Goal: Task Accomplishment & Management: Use online tool/utility

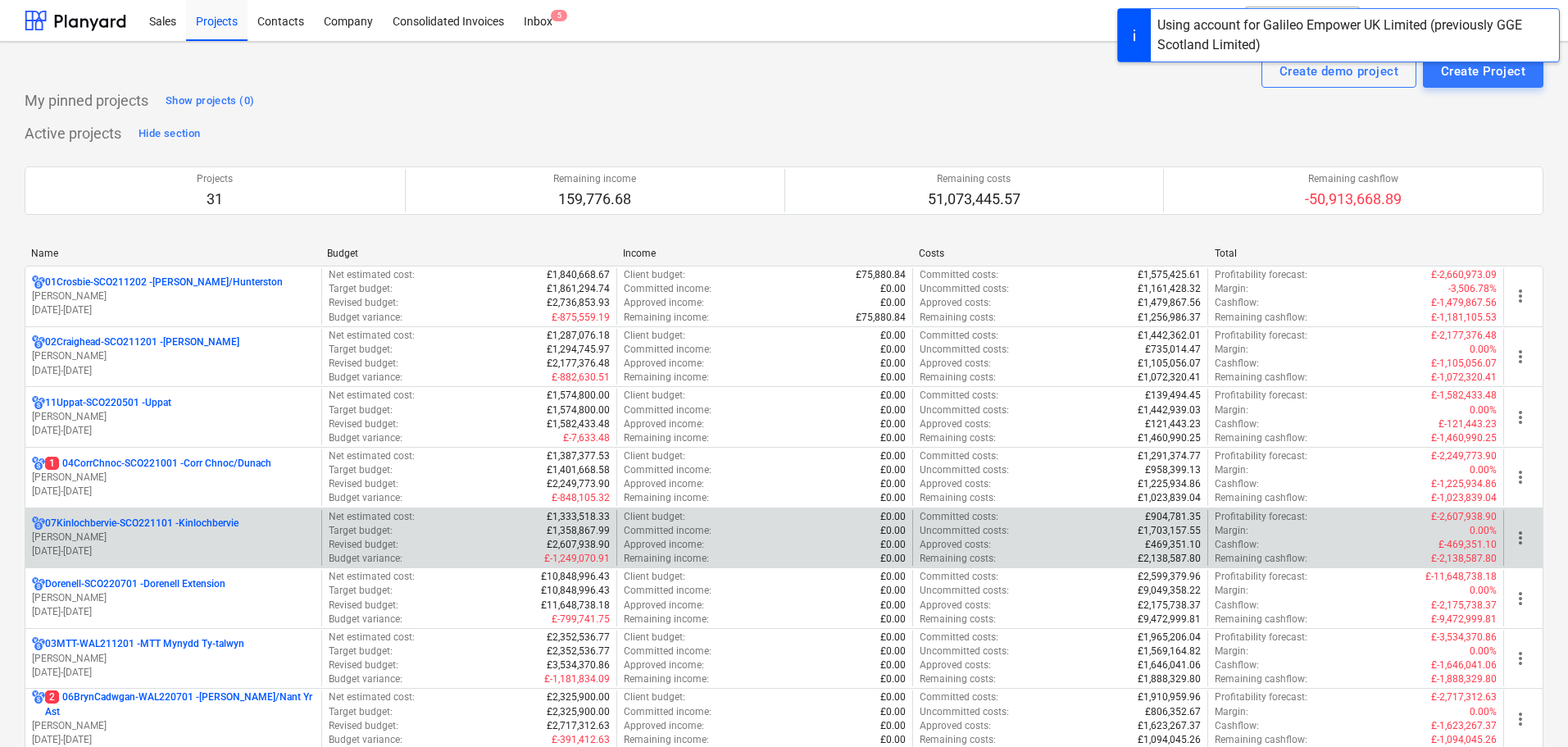
click at [154, 532] on p "[PERSON_NAME]" at bounding box center [174, 538] width 283 height 14
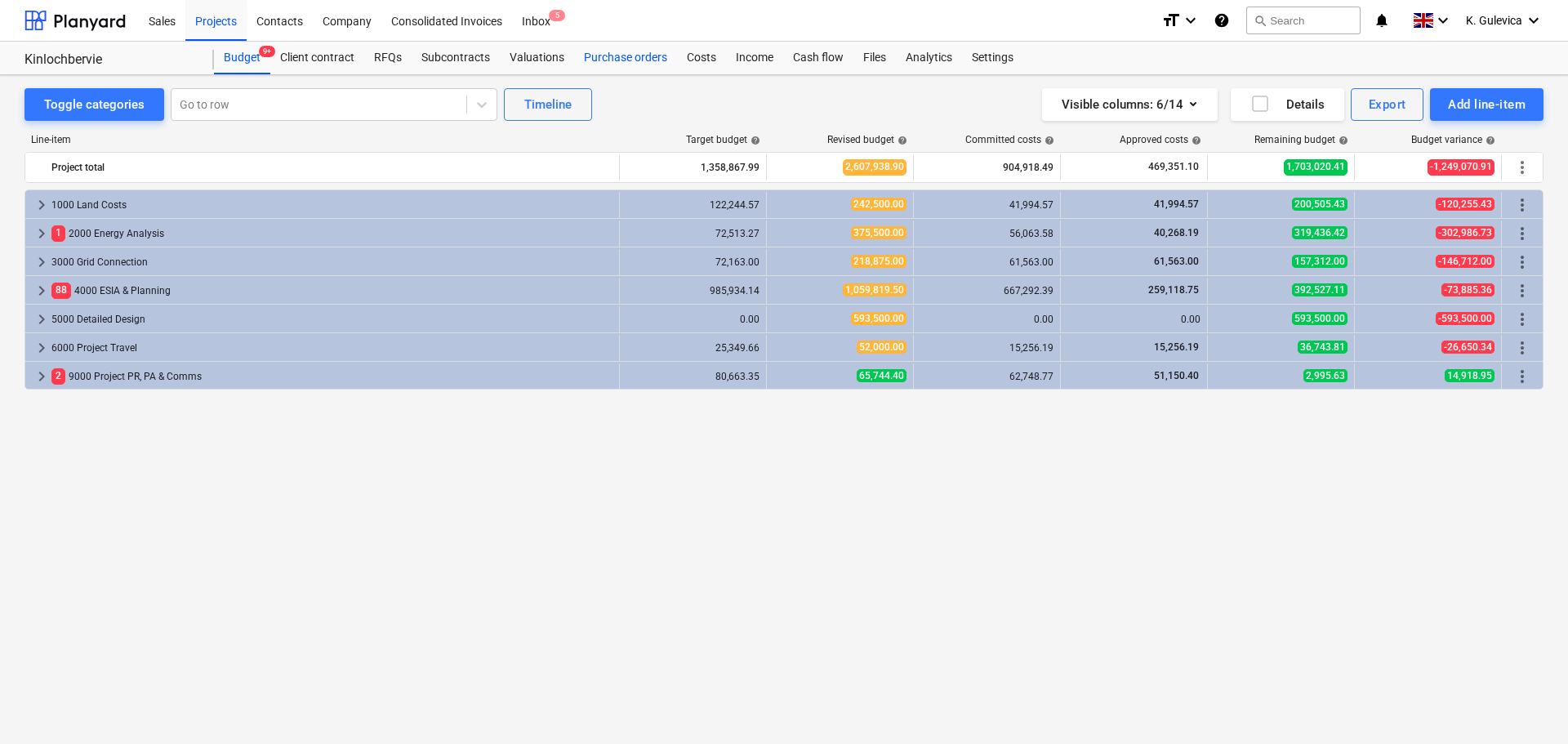
click at [625, 54] on div "Purchase orders" at bounding box center [626, 58] width 103 height 33
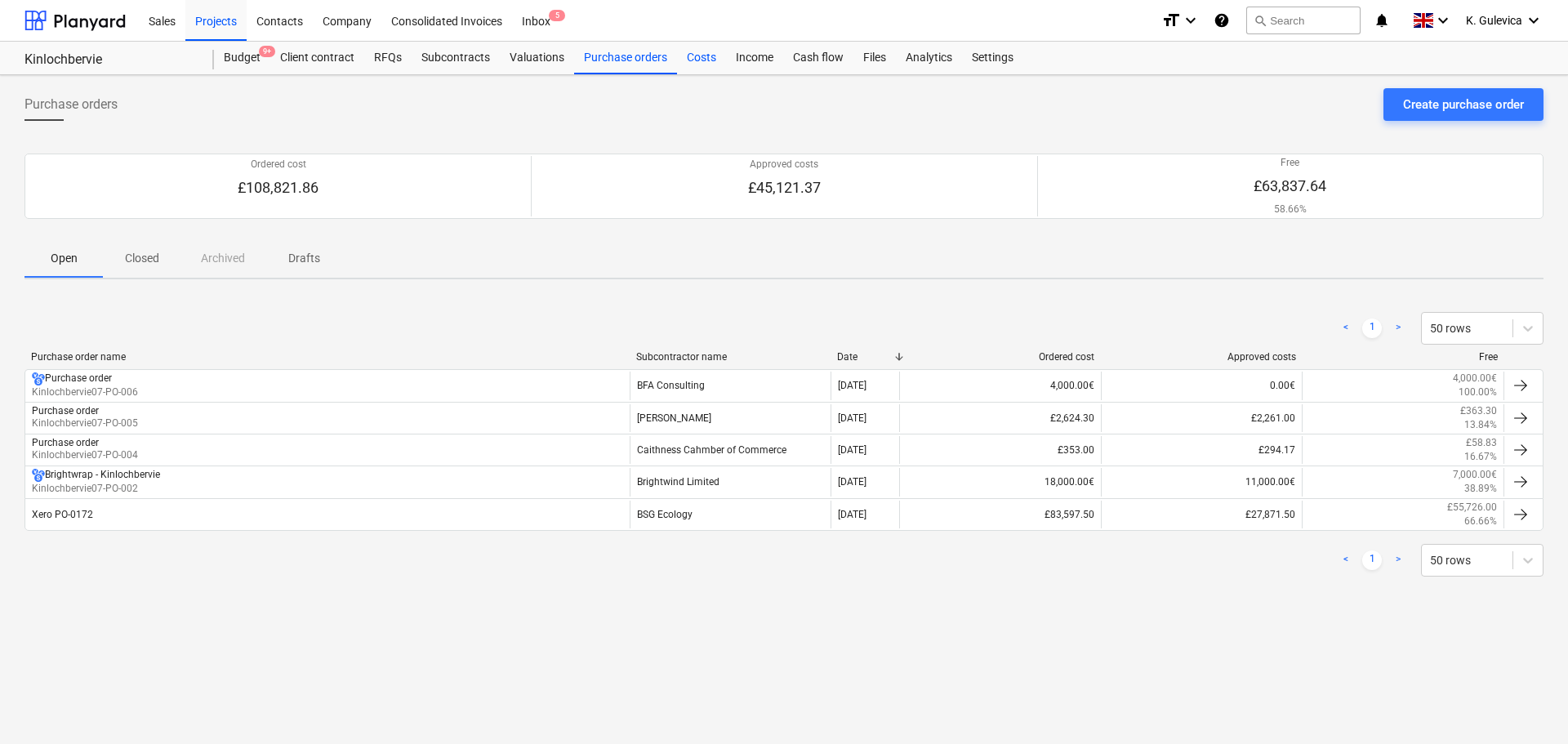
drag, startPoint x: 708, startPoint y: 57, endPoint x: 715, endPoint y: 59, distance: 7.3
click at [708, 58] on div "Costs" at bounding box center [701, 58] width 49 height 33
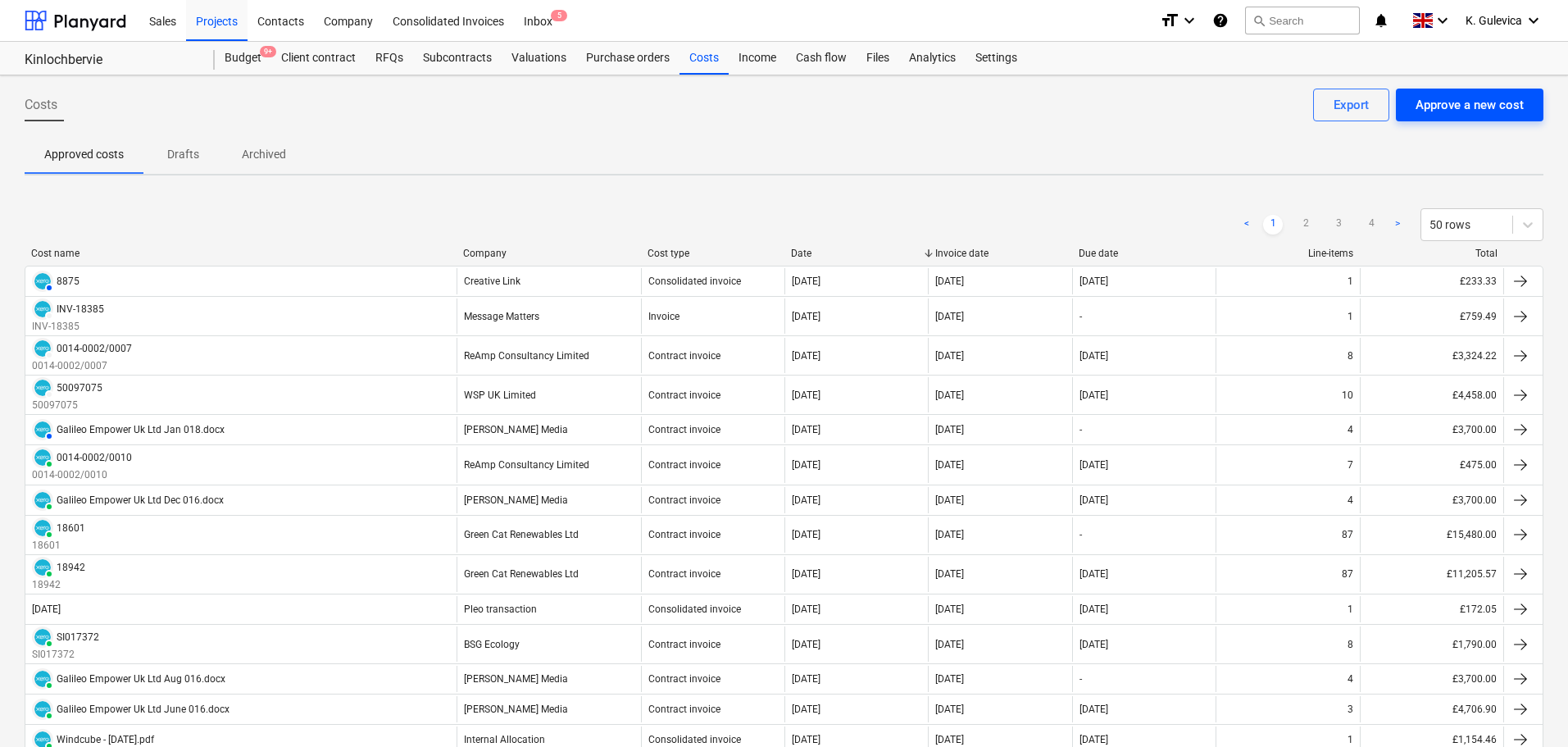
click at [1462, 104] on div "Approve a new cost" at bounding box center [1470, 105] width 108 height 21
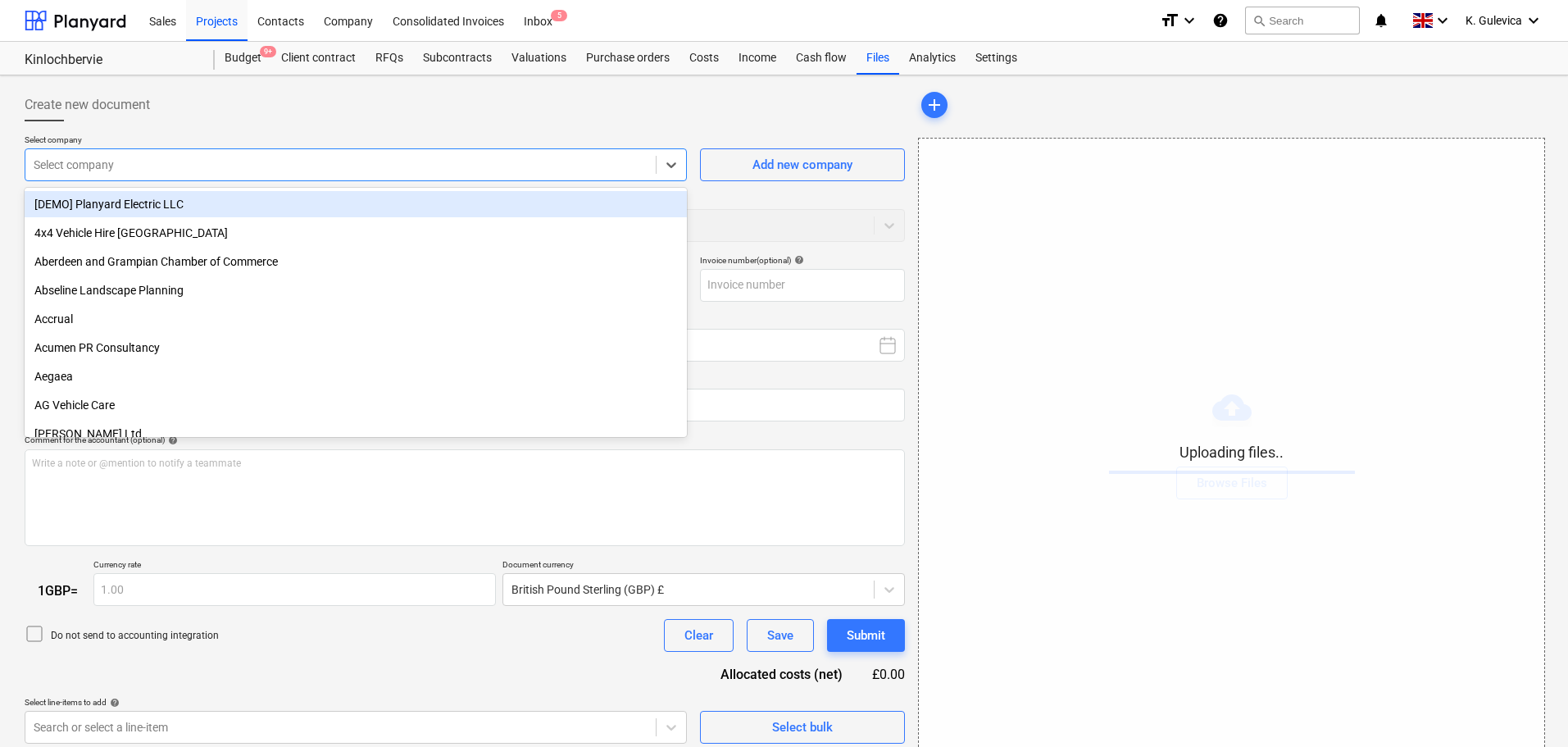
click at [153, 168] on div at bounding box center [341, 164] width 614 height 17
type input "Invoice INV-ECQ3-2025766.pdf"
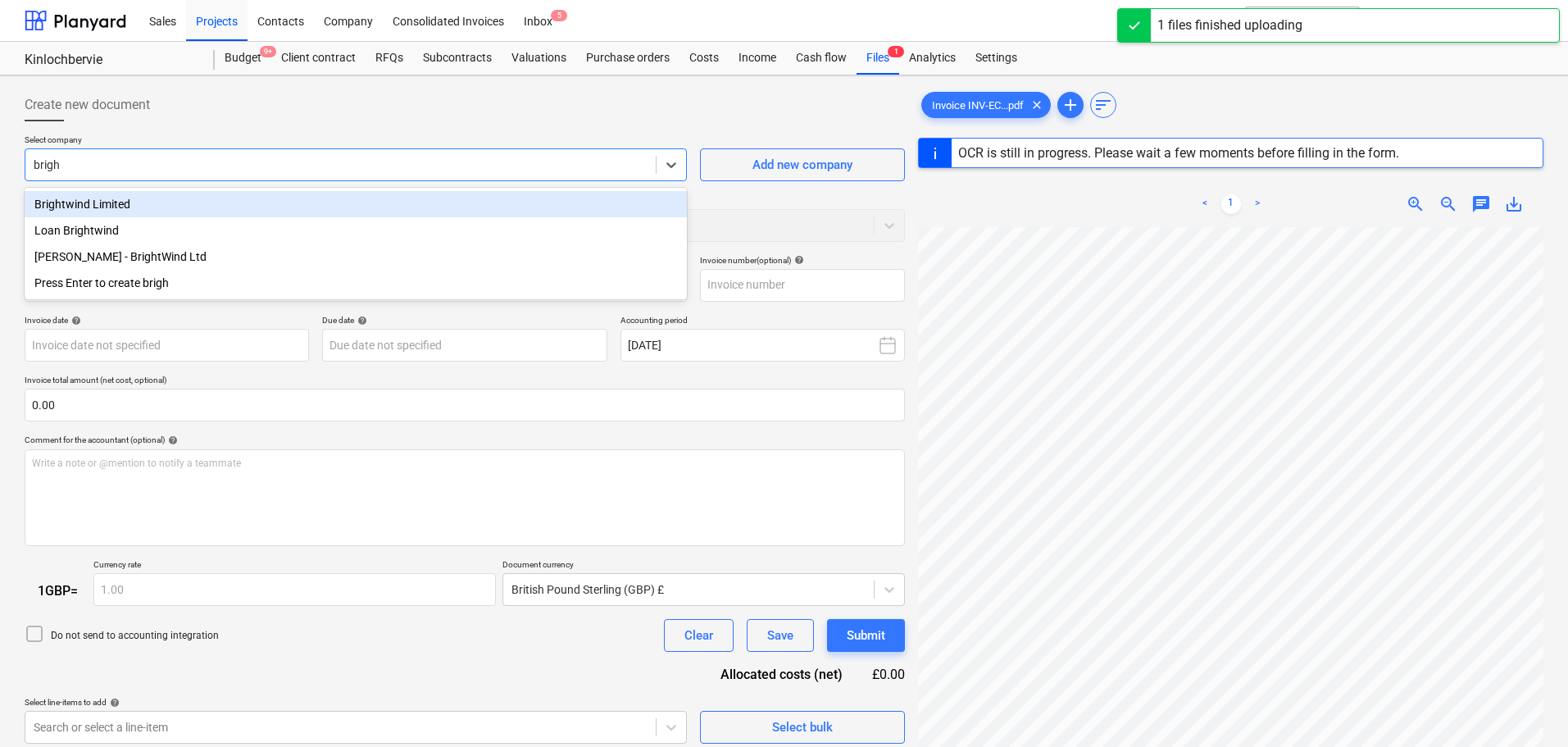
type input "bright"
click at [169, 207] on div "Brightwind Limited" at bounding box center [355, 204] width 662 height 26
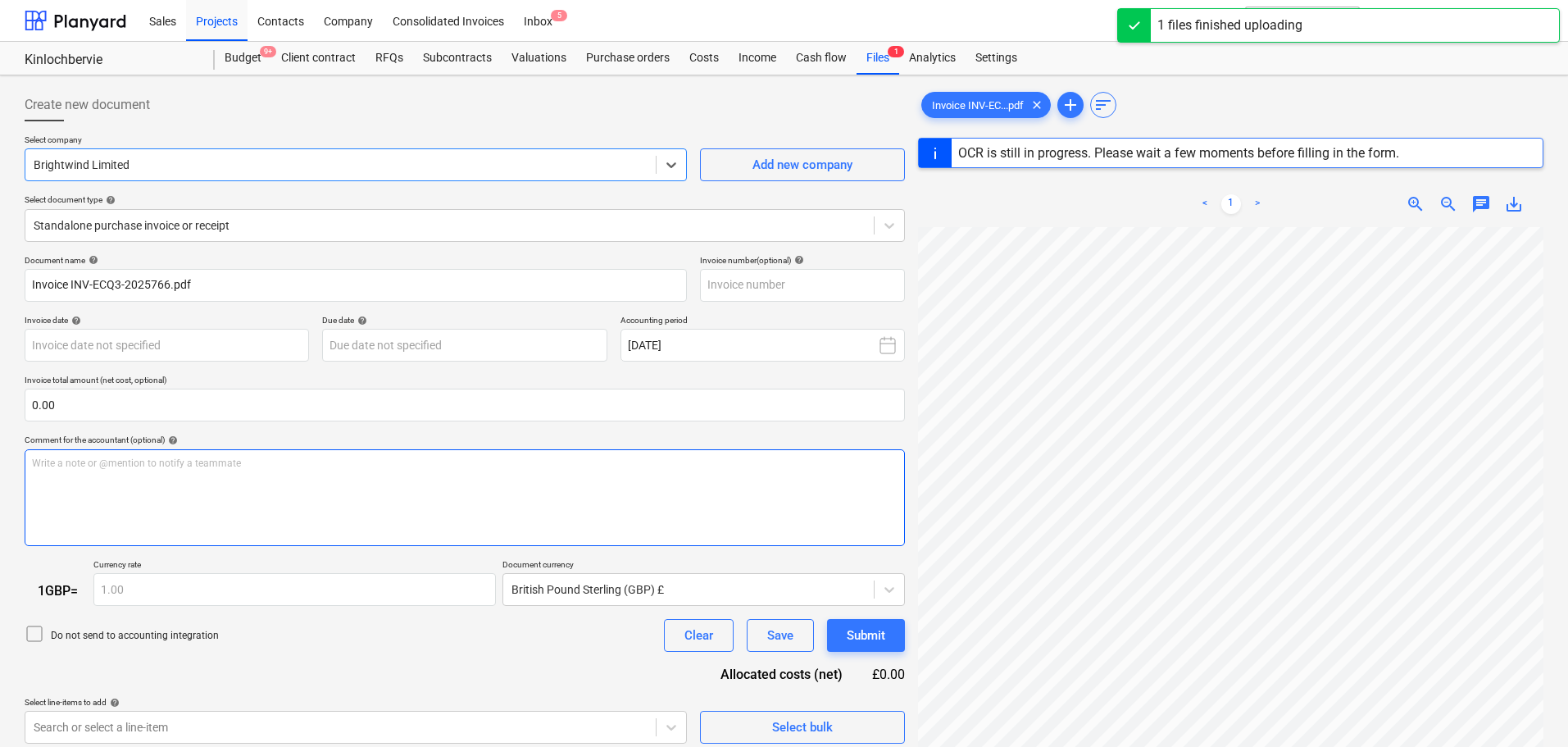
type input "INV-ECQ3-2025766"
type input "[DATE]"
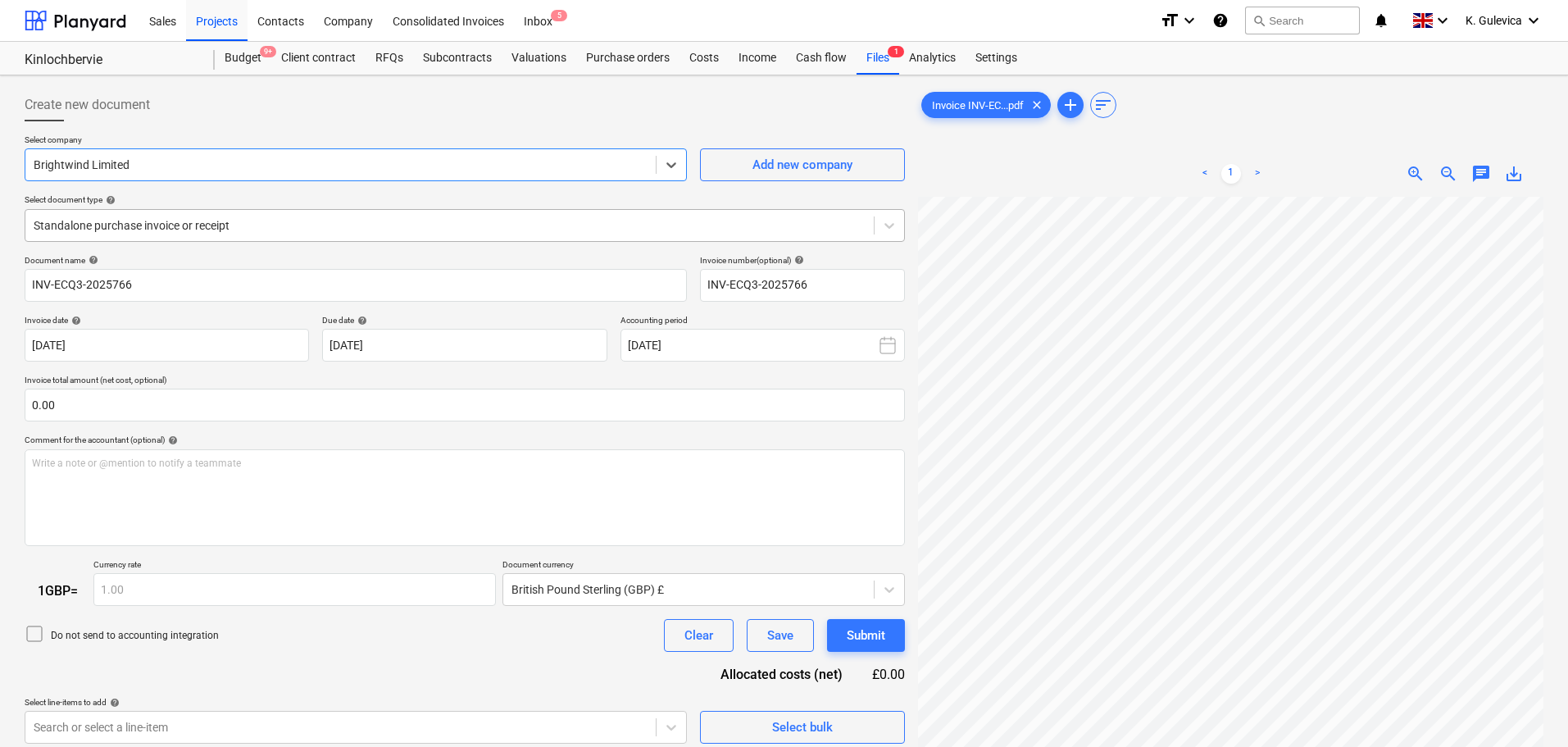
click at [305, 224] on div at bounding box center [450, 225] width 832 height 17
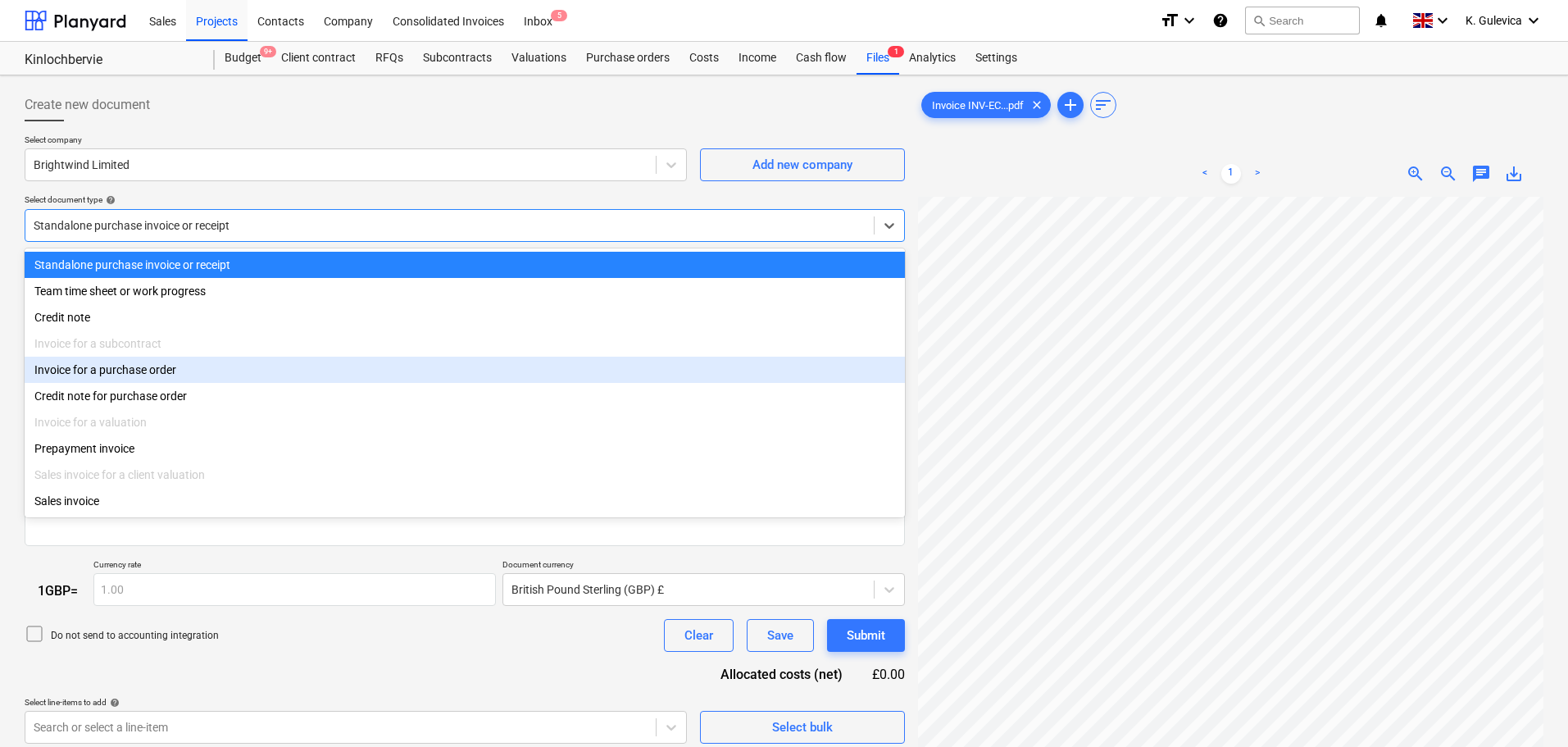
click at [156, 378] on div "Invoice for a purchase order" at bounding box center [464, 370] width 880 height 26
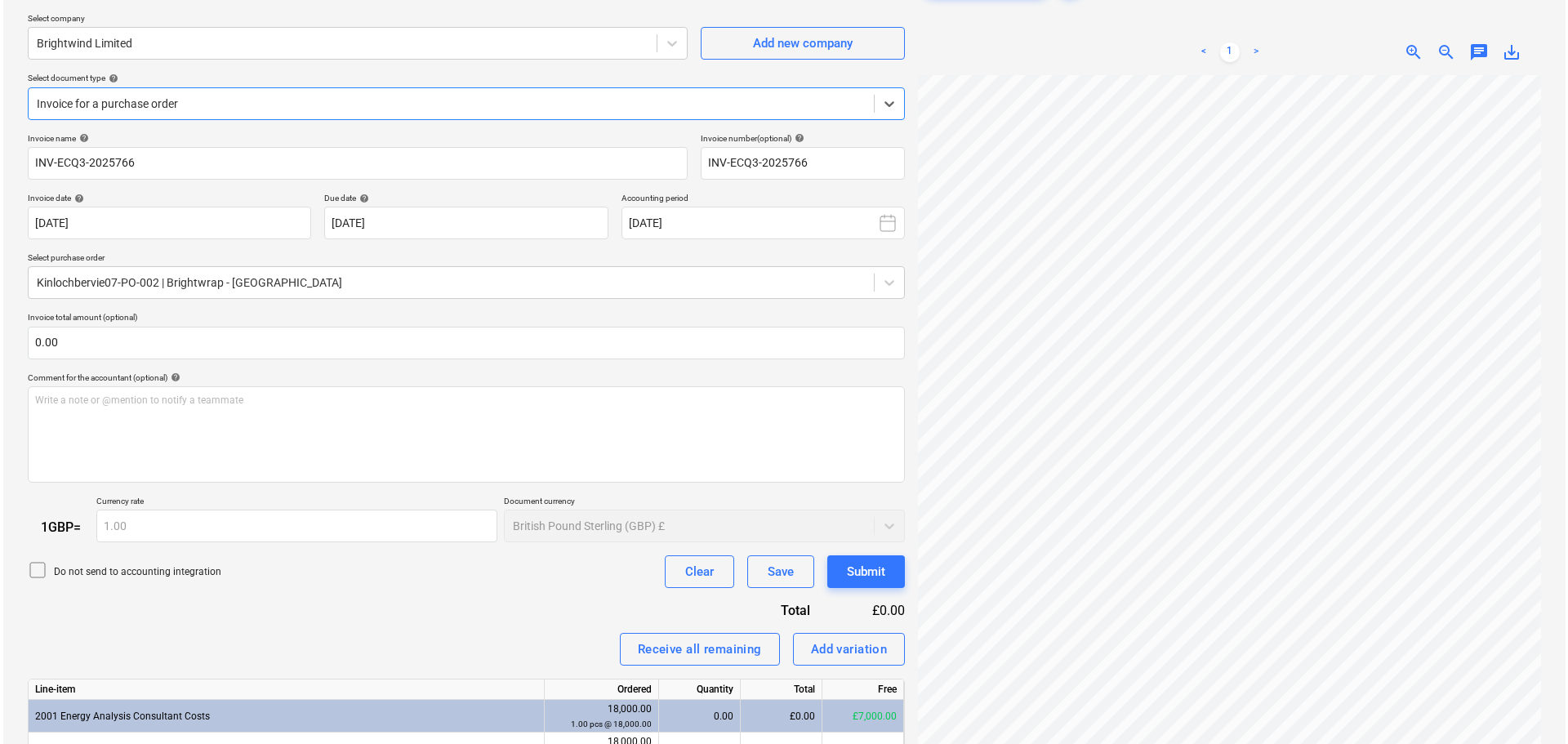
scroll to position [209, 0]
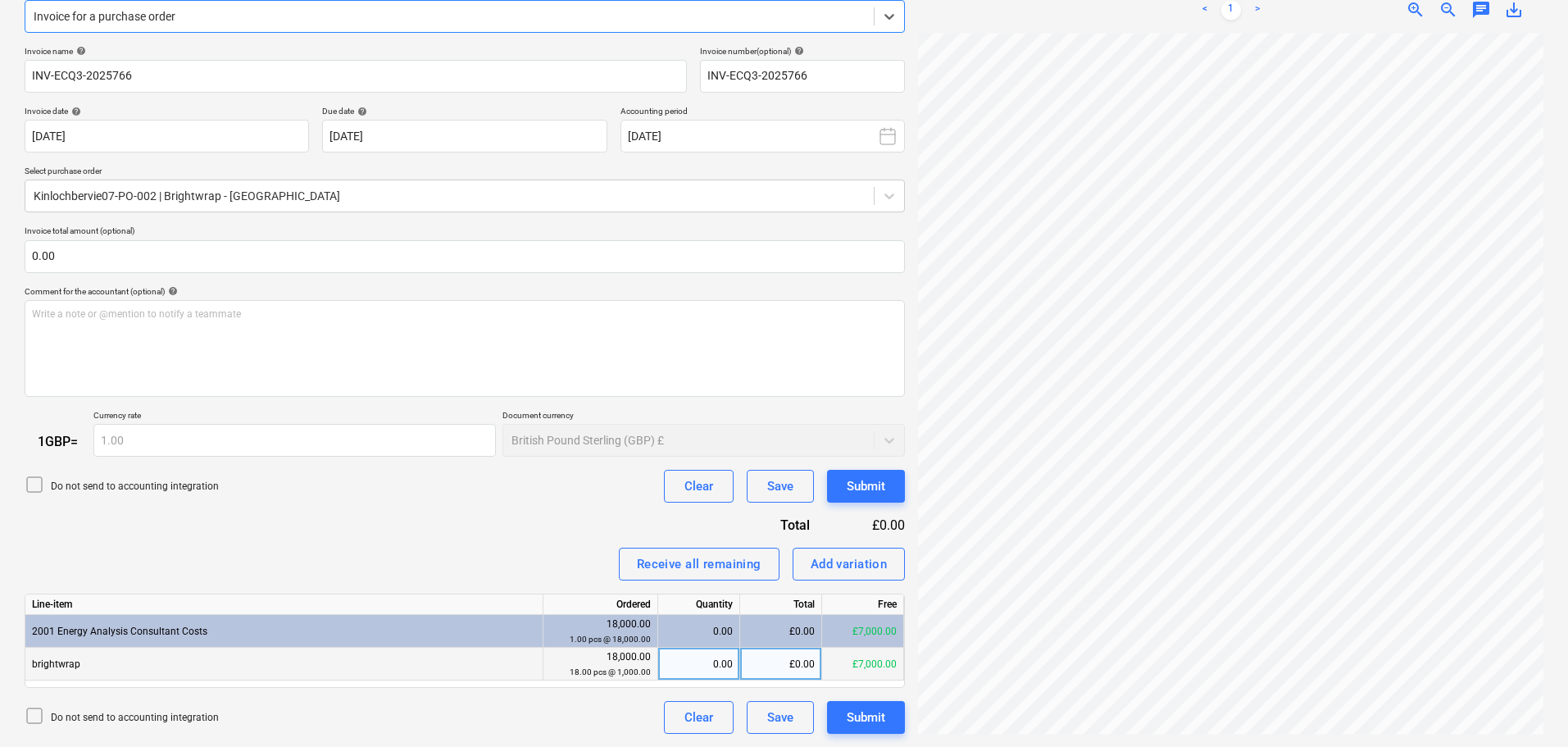
click at [691, 657] on div "0.00" at bounding box center [699, 664] width 68 height 33
type input "1"
click at [893, 719] on button "Submit" at bounding box center [866, 717] width 78 height 33
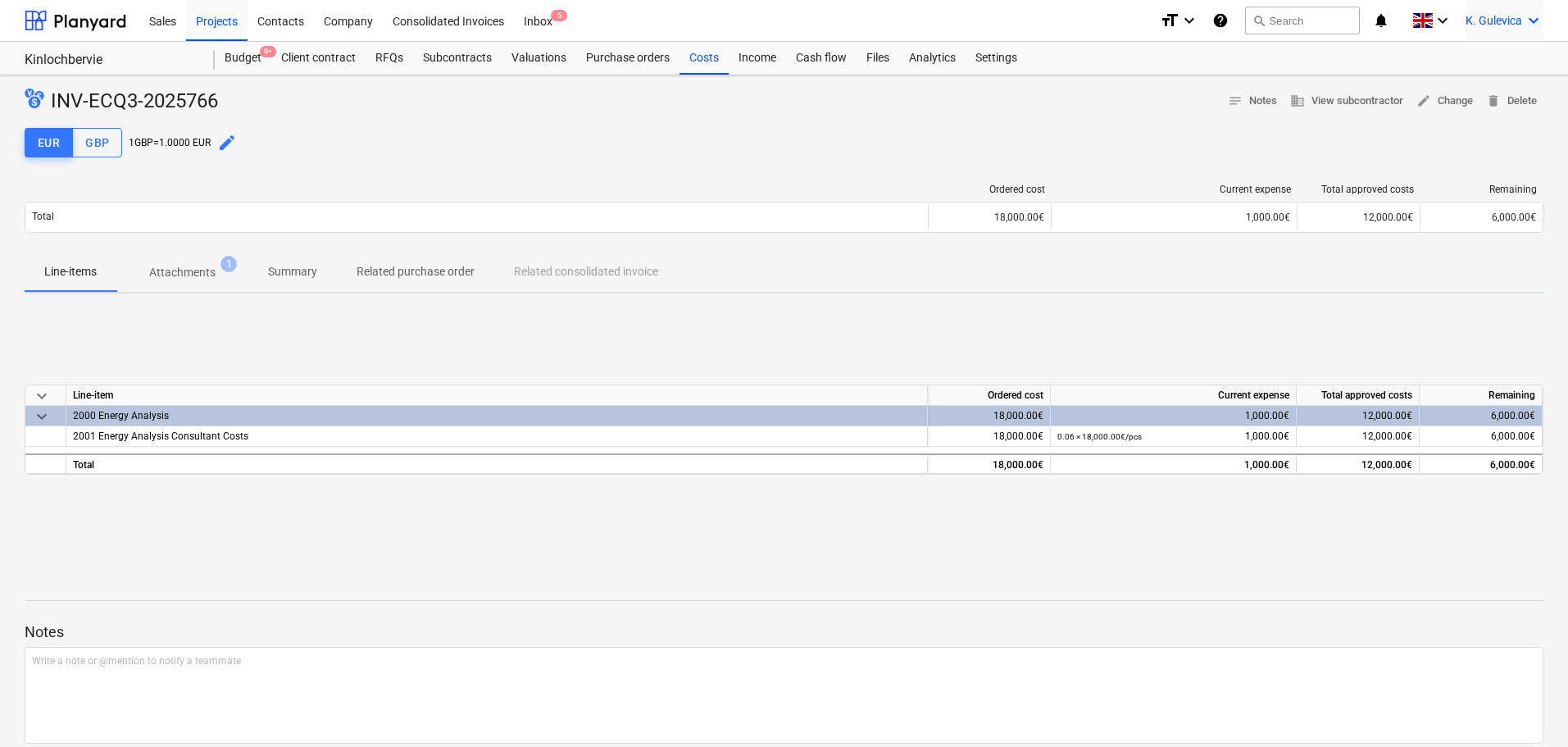
click at [1504, 24] on span "K. Gulevica" at bounding box center [1494, 20] width 57 height 13
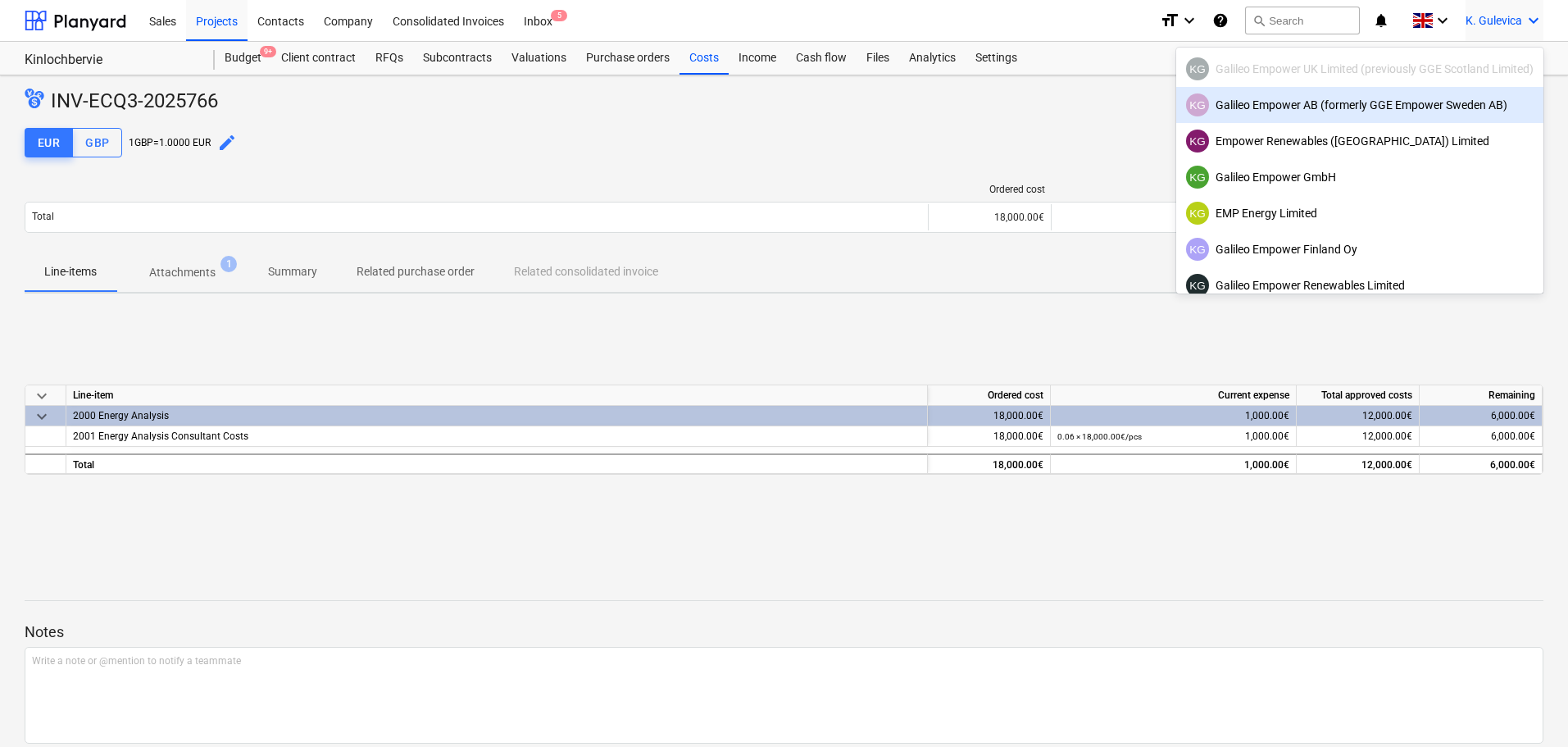
click at [1304, 96] on div "KG Galileo Empower AB (formerly GGE Empower Sweden AB)" at bounding box center [1360, 105] width 347 height 23
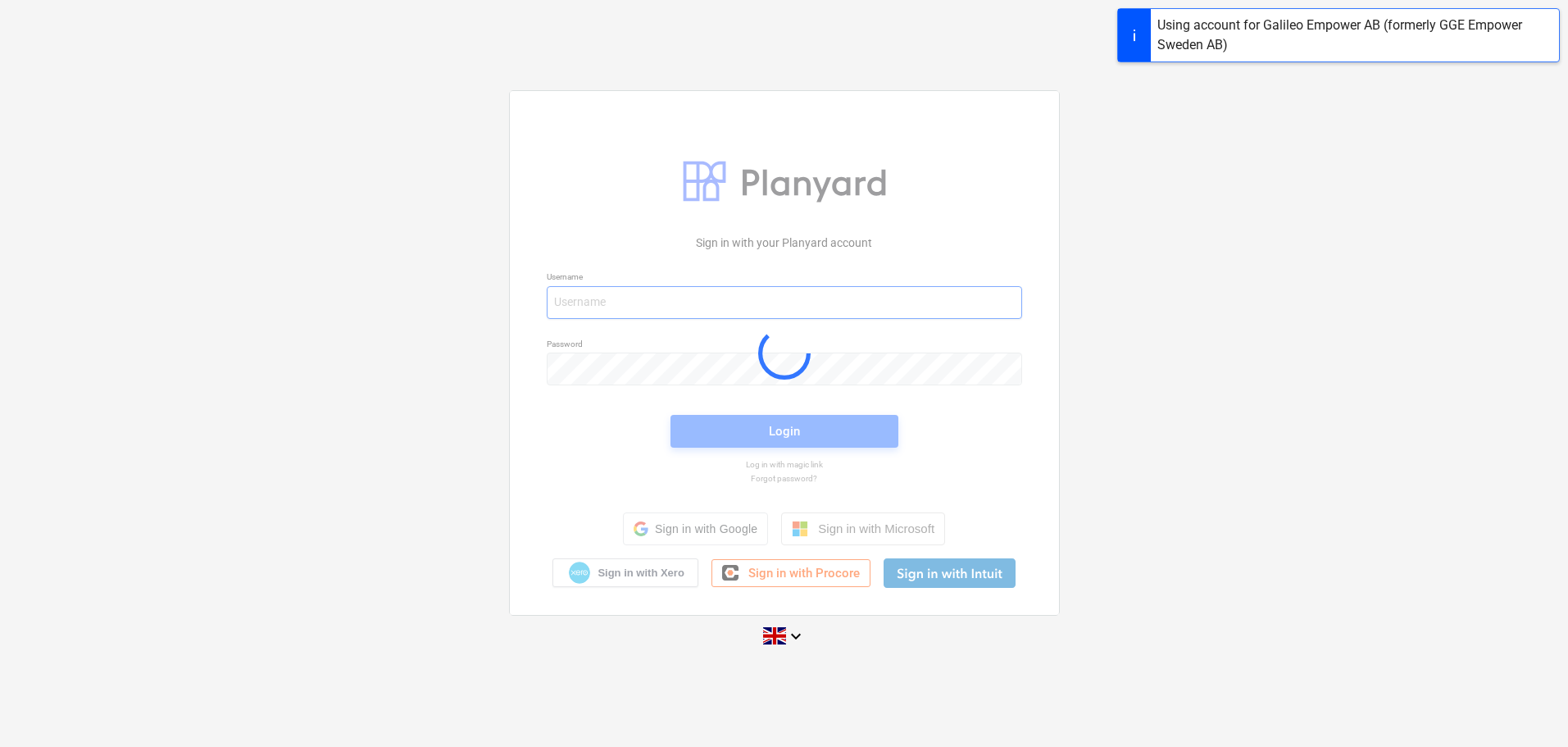
type input "[EMAIL_ADDRESS][DOMAIN_NAME]"
